Goal: Navigation & Orientation: Find specific page/section

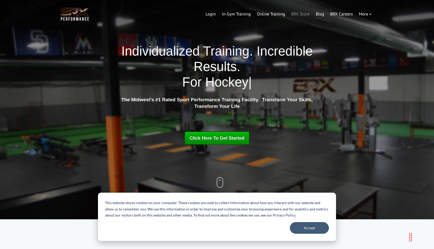
click at [304, 15] on link "BRX Store" at bounding box center [300, 14] width 25 height 12
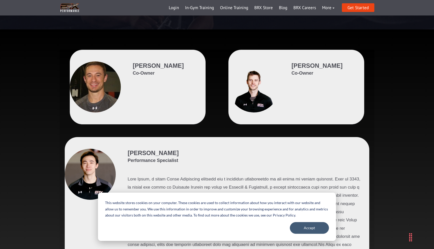
scroll to position [81, 0]
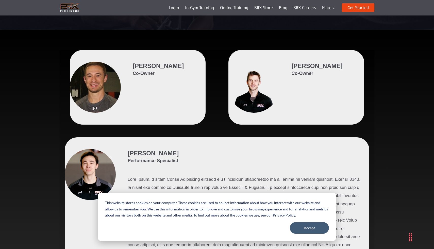
click at [146, 65] on span "Brooks Braga" at bounding box center [158, 65] width 51 height 7
click at [102, 96] on div at bounding box center [95, 87] width 51 height 51
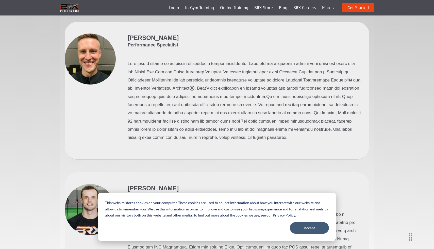
scroll to position [1410, 0]
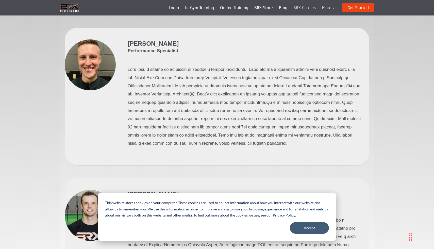
click at [308, 7] on link "BRX Careers" at bounding box center [304, 8] width 29 height 12
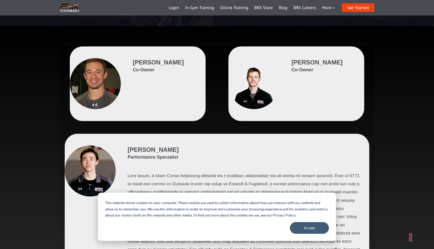
scroll to position [81, 0]
